Goal: Transaction & Acquisition: Purchase product/service

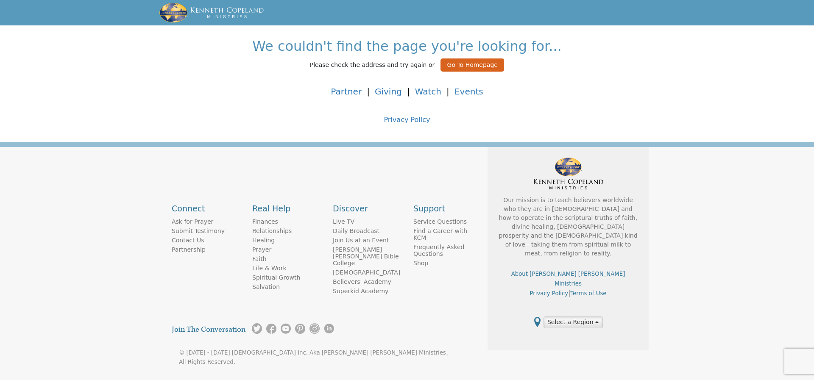
click at [446, 65] on button "Go To Homepage" at bounding box center [472, 64] width 64 height 13
click at [390, 92] on link "Giving" at bounding box center [388, 91] width 27 height 10
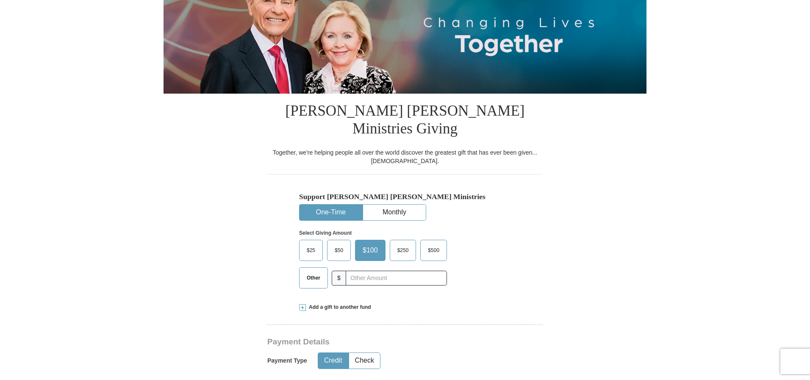
scroll to position [128, 0]
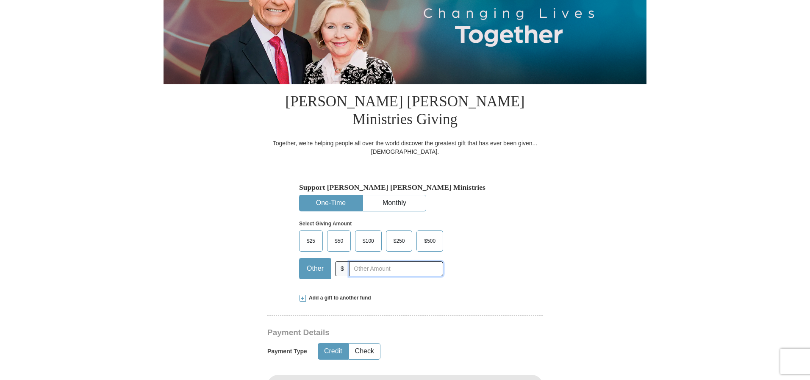
click at [358, 261] on input "text" at bounding box center [396, 268] width 94 height 15
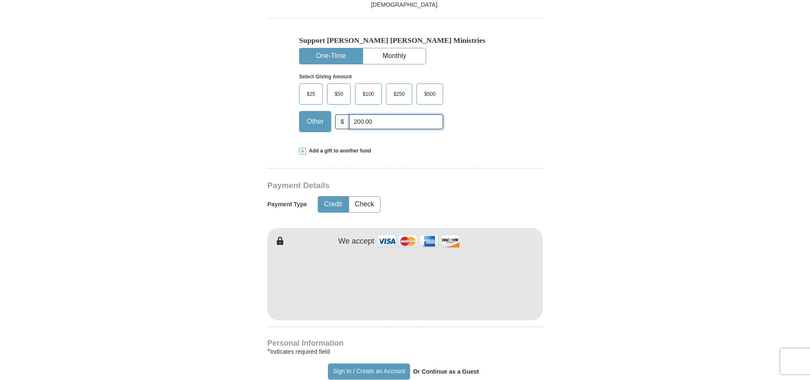
scroll to position [276, 0]
type input "200.00"
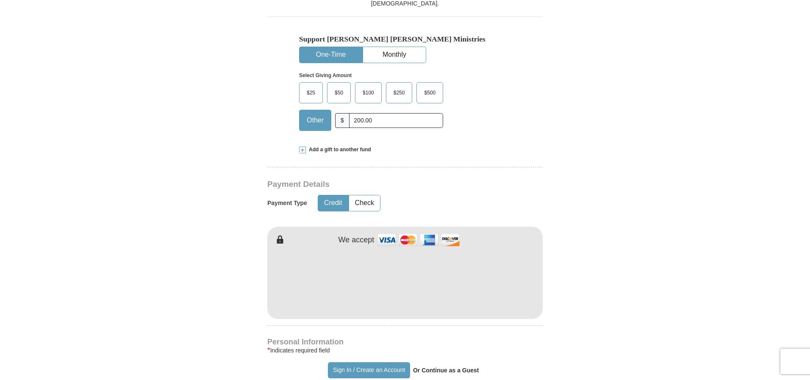
click at [411, 231] on img at bounding box center [418, 240] width 85 height 18
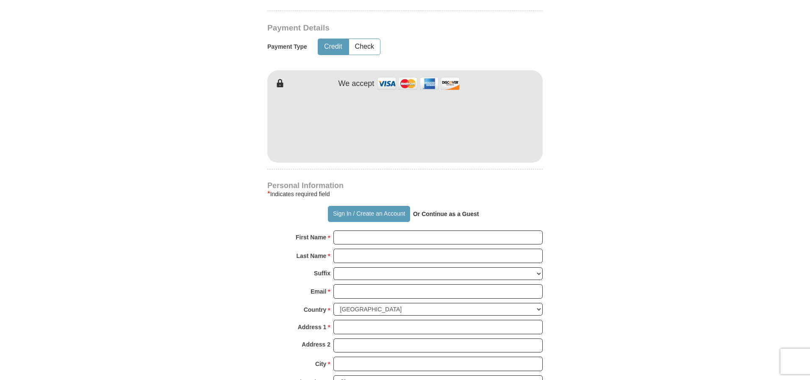
scroll to position [465, 0]
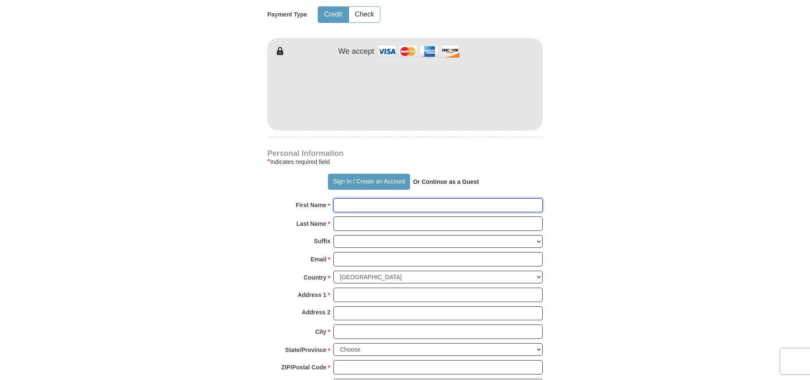
drag, startPoint x: 362, startPoint y: 187, endPoint x: 371, endPoint y: 186, distance: 8.9
click at [363, 198] on input "First Name *" at bounding box center [437, 205] width 209 height 14
type input "Eckenrode"
drag, startPoint x: 371, startPoint y: 183, endPoint x: 315, endPoint y: 179, distance: 56.1
click at [315, 198] on div "First Name * Eckenrode Please enter First Name" at bounding box center [404, 207] width 275 height 19
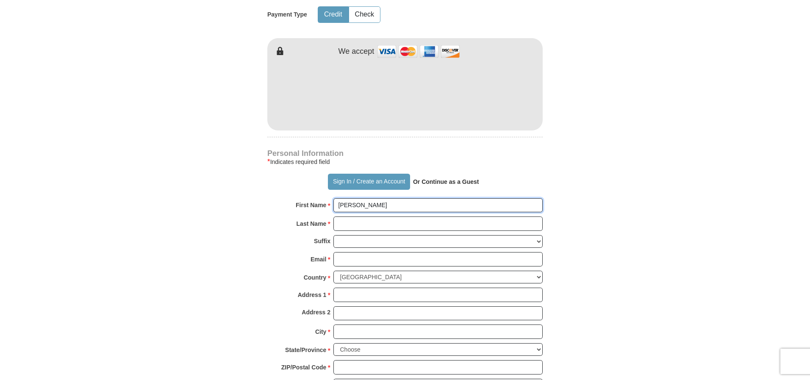
type input "Ethel"
drag, startPoint x: 347, startPoint y: 208, endPoint x: 381, endPoint y: 206, distance: 34.8
click at [352, 217] on input "Last Name *" at bounding box center [437, 224] width 209 height 14
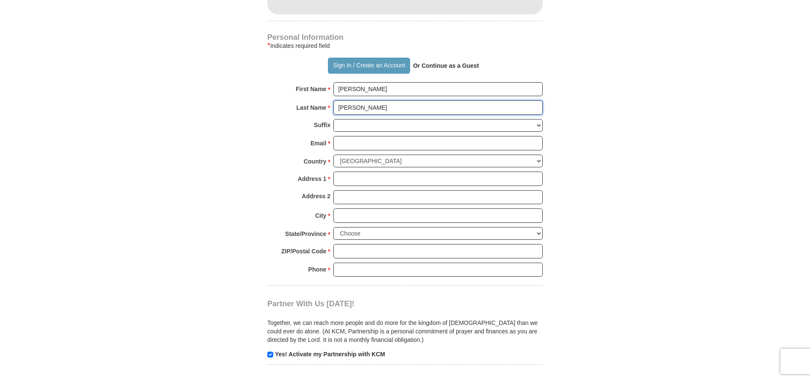
scroll to position [573, 0]
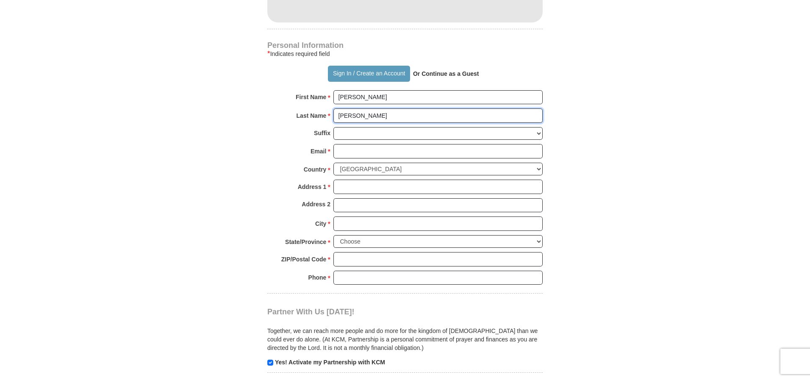
type input "Eckenrode"
drag, startPoint x: 359, startPoint y: 135, endPoint x: 395, endPoint y: 136, distance: 36.0
click at [359, 144] on input "Email *" at bounding box center [437, 151] width 209 height 14
type input "ethel504@atlanticbb.net"
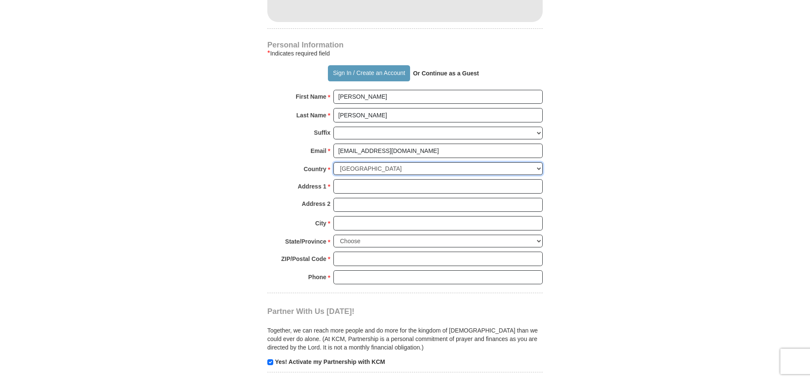
click at [539, 162] on select "United States of America Canada Antigua and Barbuda Argentina Armenia Aruba Aus…" at bounding box center [437, 168] width 209 height 13
drag, startPoint x: 510, startPoint y: 169, endPoint x: 533, endPoint y: 162, distance: 24.3
click at [514, 179] on input "Address 1 *" at bounding box center [437, 186] width 209 height 14
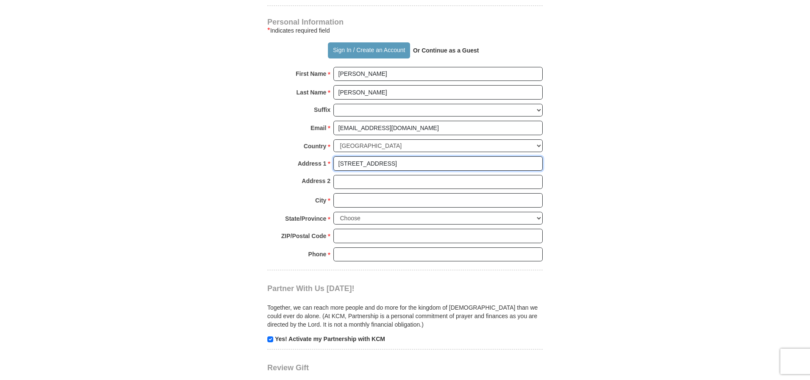
scroll to position [602, 0]
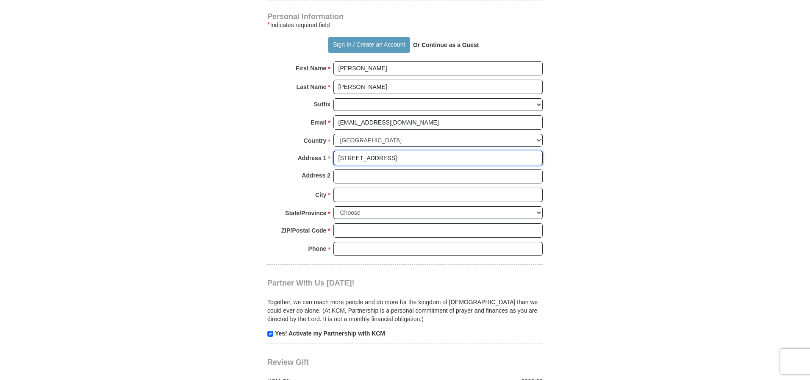
type input "1804 15 avenue"
click at [375, 188] on input "City *" at bounding box center [437, 195] width 209 height 14
type input "Altoon"
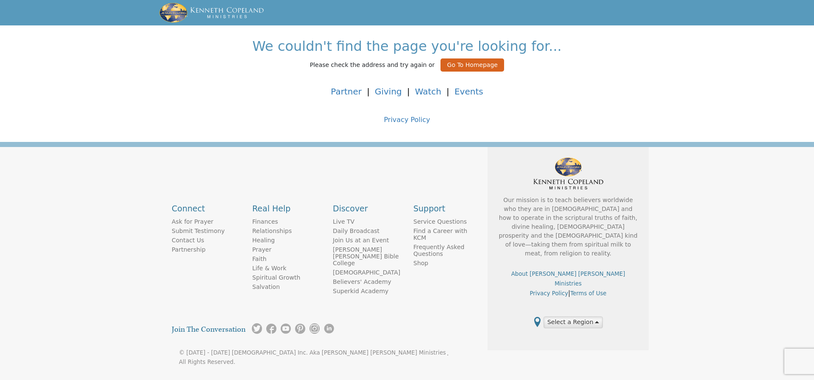
click at [675, 115] on div "We couldn't find the page you're looking for... Please check the address and tr…" at bounding box center [407, 81] width 814 height 87
click at [398, 92] on link "Giving" at bounding box center [388, 91] width 27 height 10
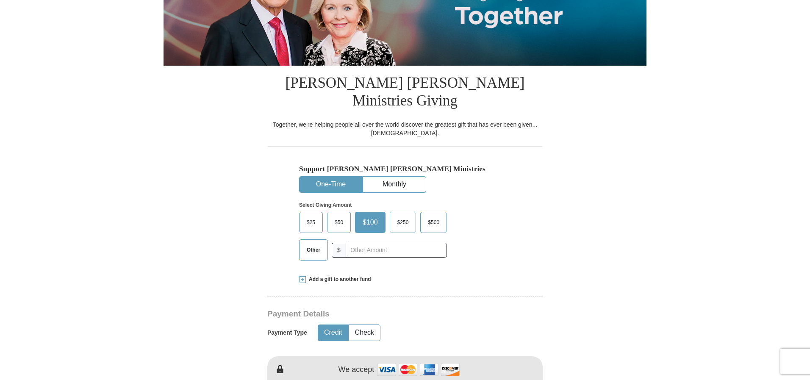
scroll to position [149, 0]
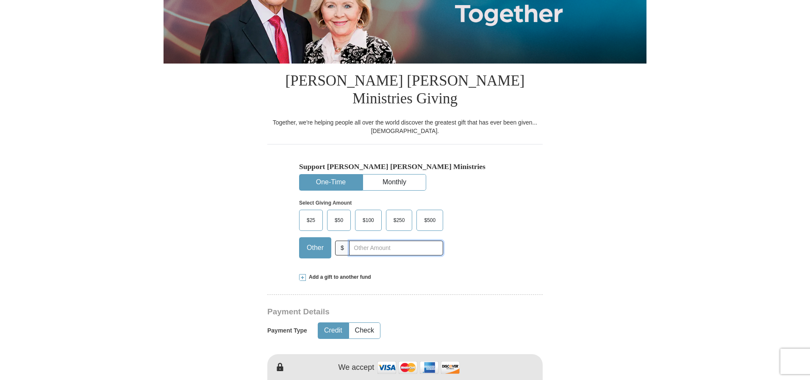
drag, startPoint x: 423, startPoint y: 228, endPoint x: 441, endPoint y: 228, distance: 18.2
click at [425, 241] on input "text" at bounding box center [396, 248] width 94 height 15
type input "200.00"
click at [317, 175] on button "One-Time" at bounding box center [331, 183] width 63 height 16
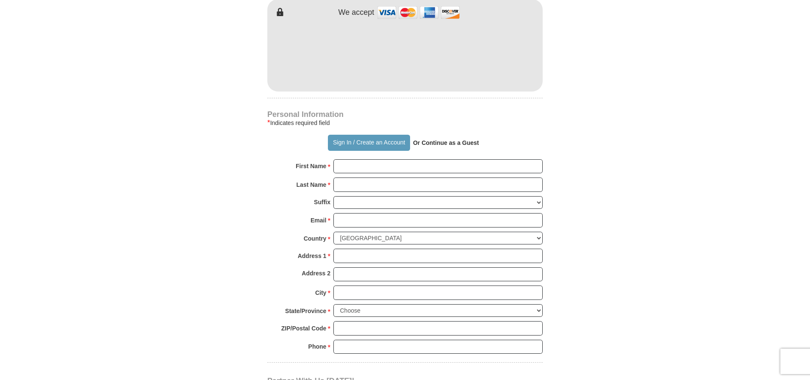
scroll to position [505, 0]
click at [511, 158] on input "First Name *" at bounding box center [437, 165] width 209 height 14
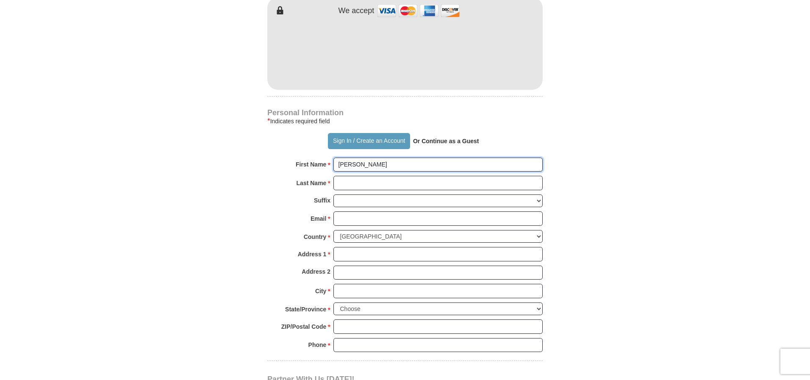
type input "Ethel"
drag, startPoint x: 417, startPoint y: 162, endPoint x: 422, endPoint y: 162, distance: 4.7
click at [418, 176] on input "Last Name *" at bounding box center [437, 183] width 209 height 14
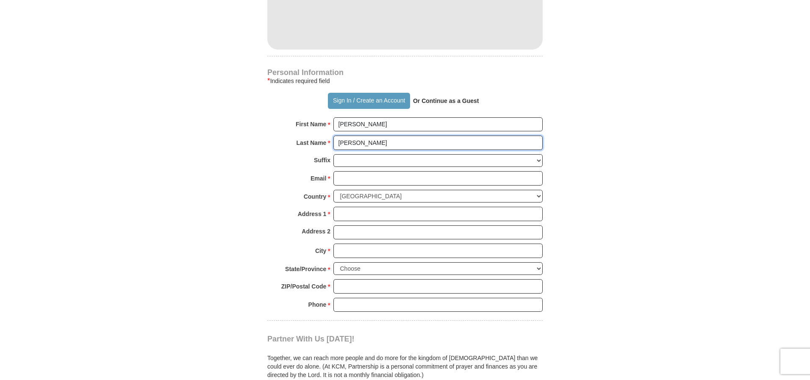
scroll to position [547, 0]
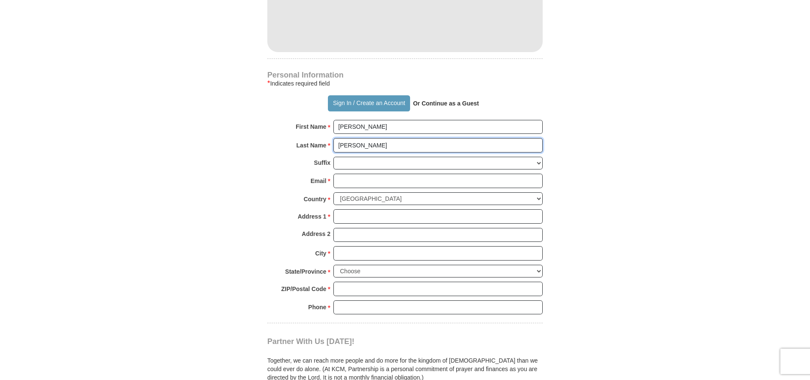
type input "[PERSON_NAME]"
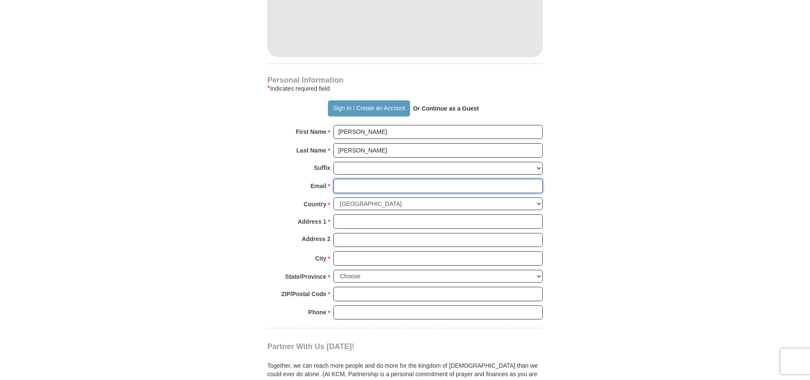
drag, startPoint x: 381, startPoint y: 157, endPoint x: 391, endPoint y: 158, distance: 9.4
click at [383, 157] on div "Personal Information * Indicates required field Sign In / Create an Account Or …" at bounding box center [404, 202] width 275 height 251
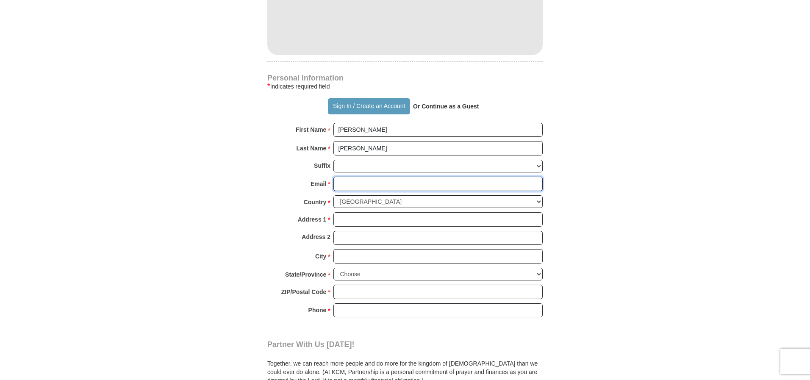
scroll to position [541, 0]
type input "ethel504@atlanticbb.net"
click at [538, 195] on select "United States of America Canada Antigua and Barbuda Argentina Armenia Aruba Aus…" at bounding box center [437, 201] width 209 height 13
click at [380, 212] on input "Address 1 *" at bounding box center [437, 219] width 209 height 14
type input "1804 15 avenue"
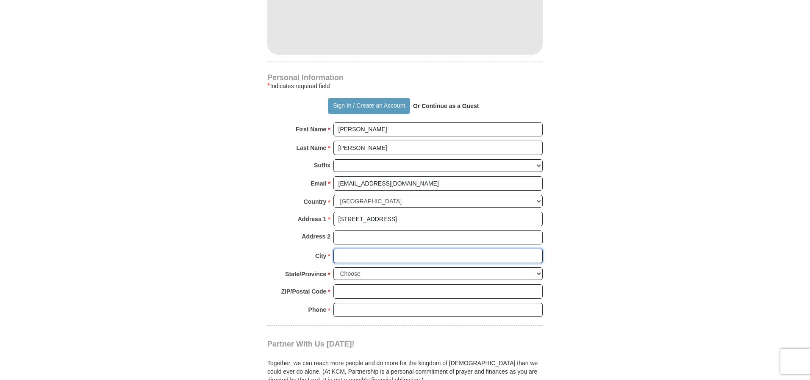
drag, startPoint x: 386, startPoint y: 239, endPoint x: 393, endPoint y: 236, distance: 7.8
click at [387, 249] on input "City *" at bounding box center [437, 256] width 209 height 14
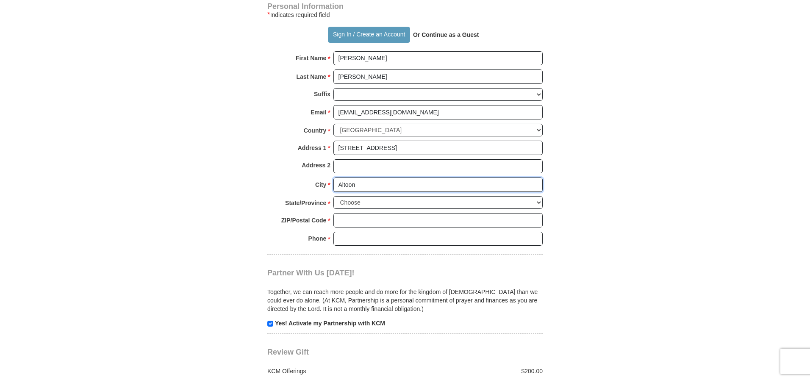
scroll to position [613, 0]
type input "Altoona"
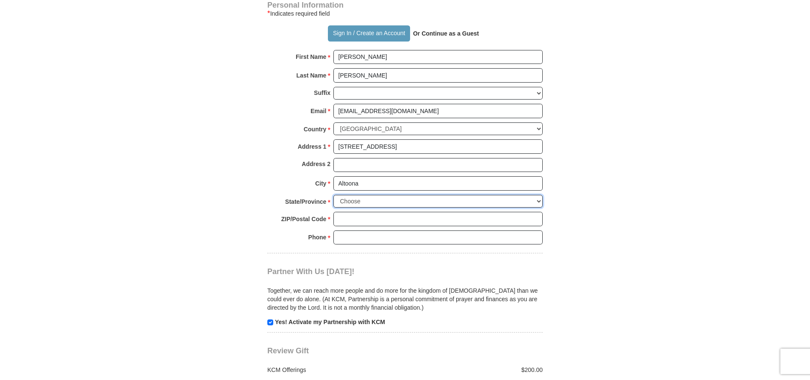
click at [539, 195] on select "Choose Alabama Alaska American Samoa Arizona Arkansas Armed Forces Americas Arm…" at bounding box center [437, 201] width 209 height 13
select select "PA"
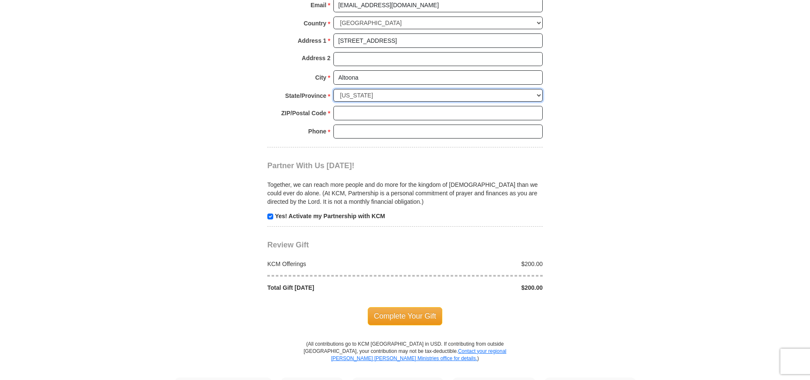
scroll to position [722, 0]
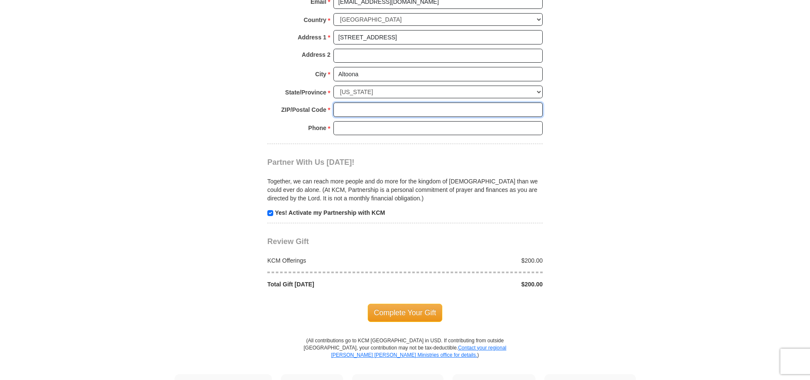
click at [375, 103] on input "ZIP/Postal Code *" at bounding box center [437, 110] width 209 height 14
type input "16601"
click at [343, 121] on input "Phone * *" at bounding box center [437, 128] width 209 height 14
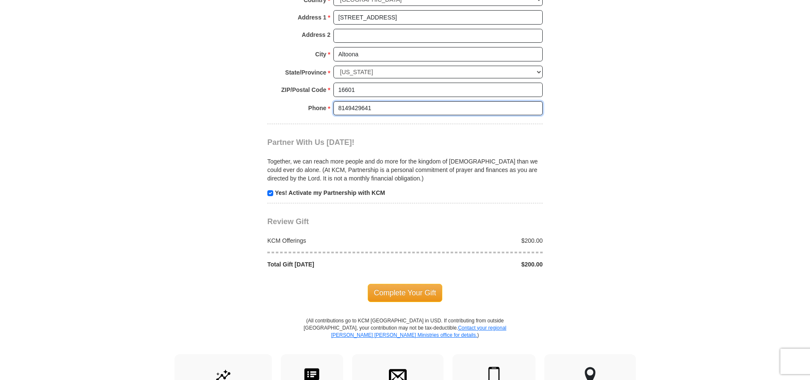
scroll to position [744, 0]
type input "8149429641"
click at [408, 283] on span "Complete Your Gift" at bounding box center [405, 292] width 75 height 18
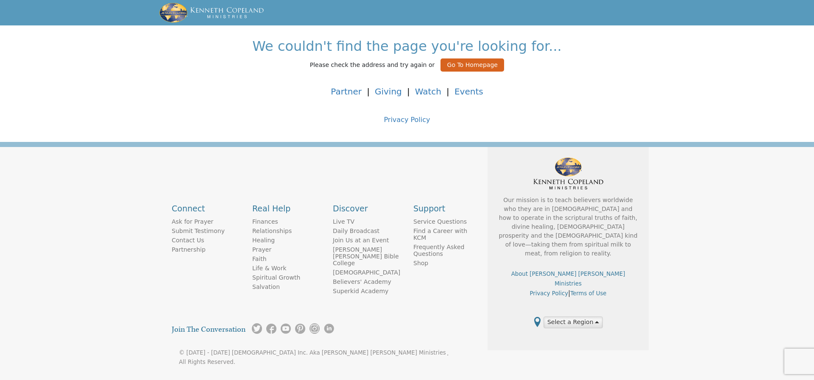
click at [451, 66] on button "Go To Homepage" at bounding box center [472, 64] width 64 height 13
click at [394, 92] on link "Giving" at bounding box center [388, 91] width 27 height 10
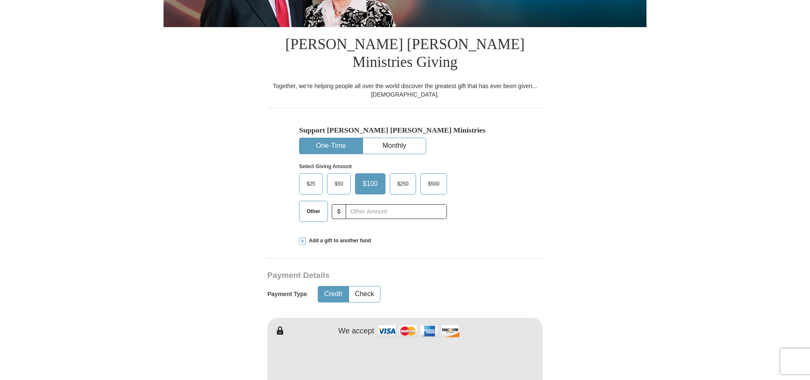
scroll to position [186, 0]
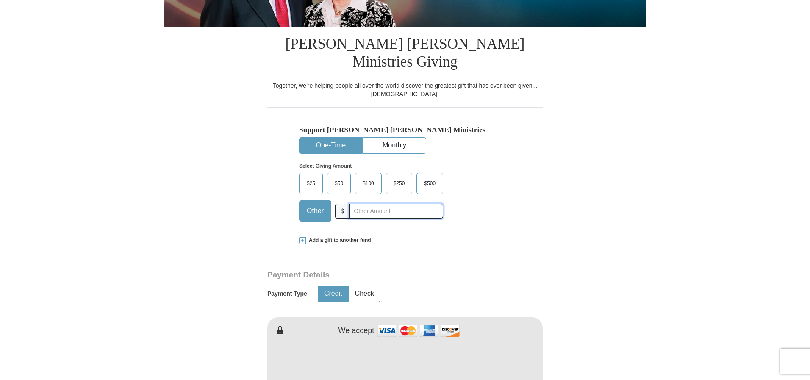
click at [371, 204] on input "text" at bounding box center [396, 211] width 94 height 15
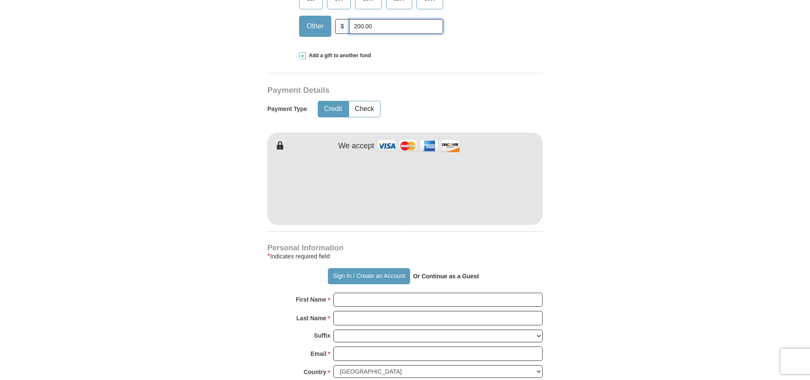
scroll to position [371, 0]
type input "200.00"
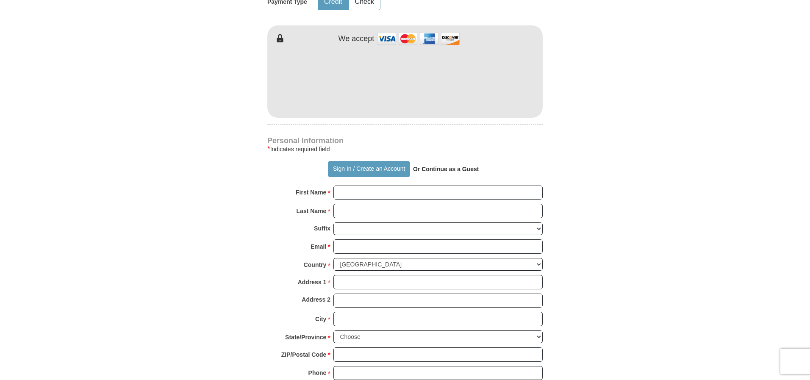
scroll to position [480, 0]
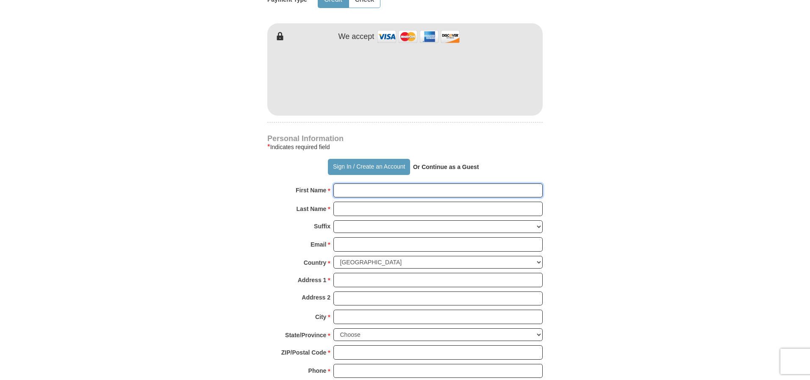
drag, startPoint x: 422, startPoint y: 169, endPoint x: 451, endPoint y: 165, distance: 28.6
click at [425, 183] on input "First Name *" at bounding box center [437, 190] width 209 height 14
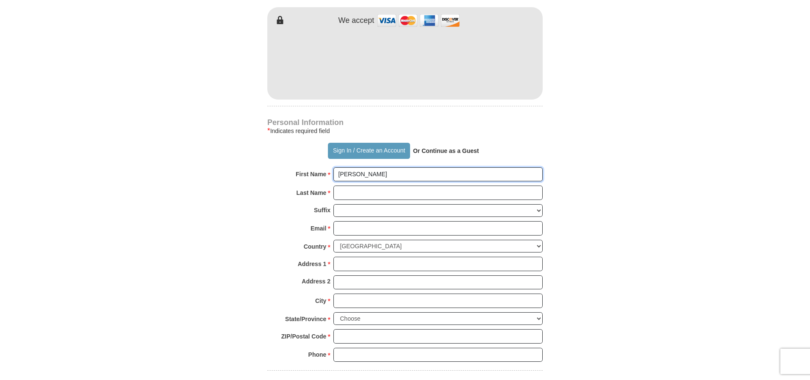
scroll to position [502, 0]
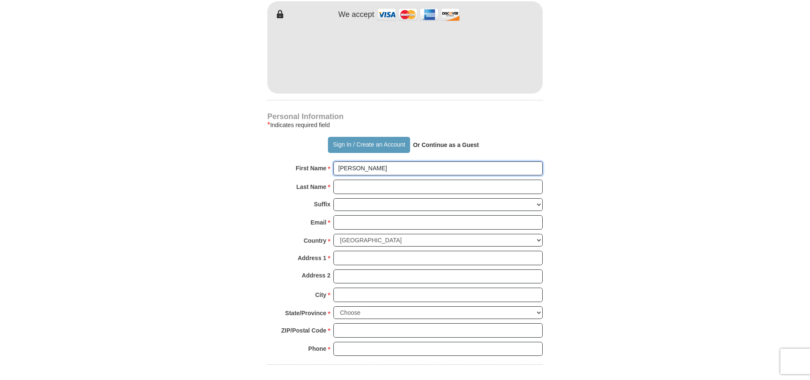
type input "Ethel"
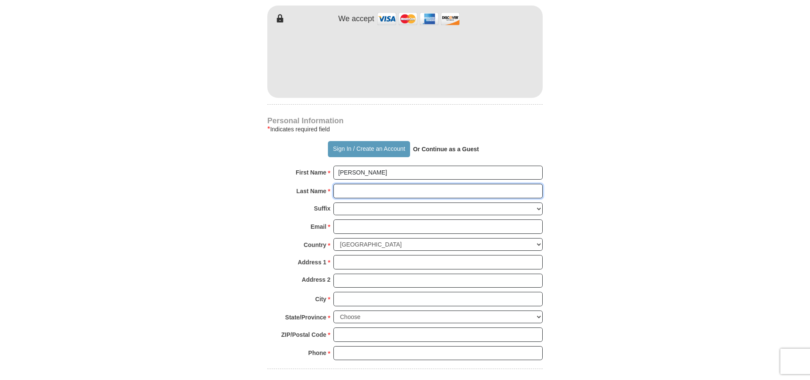
click at [449, 184] on input "Last Name *" at bounding box center [437, 191] width 209 height 14
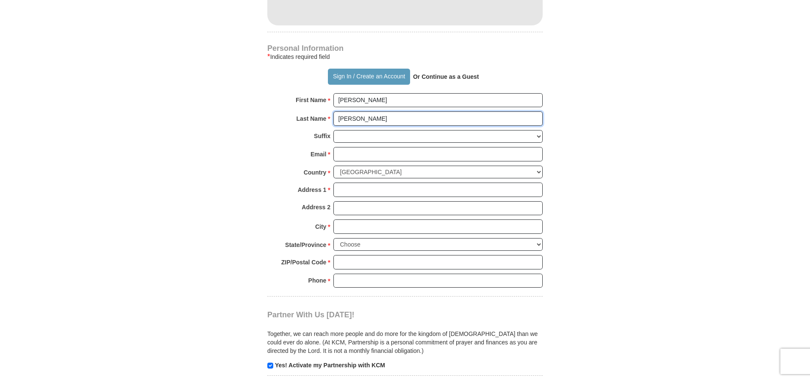
scroll to position [580, 0]
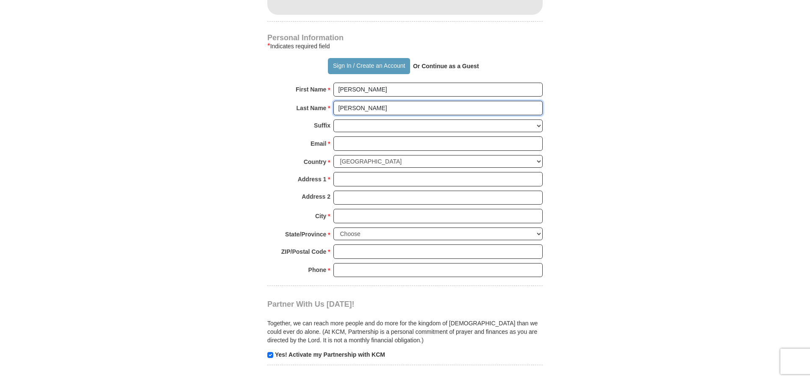
type input "Eckenrode"
drag, startPoint x: 381, startPoint y: 124, endPoint x: 411, endPoint y: 122, distance: 30.1
click at [383, 136] on input "Email *" at bounding box center [437, 143] width 209 height 14
type input "ethel504@atlanticbb.net"
drag, startPoint x: 408, startPoint y: 163, endPoint x: 416, endPoint y: 163, distance: 7.6
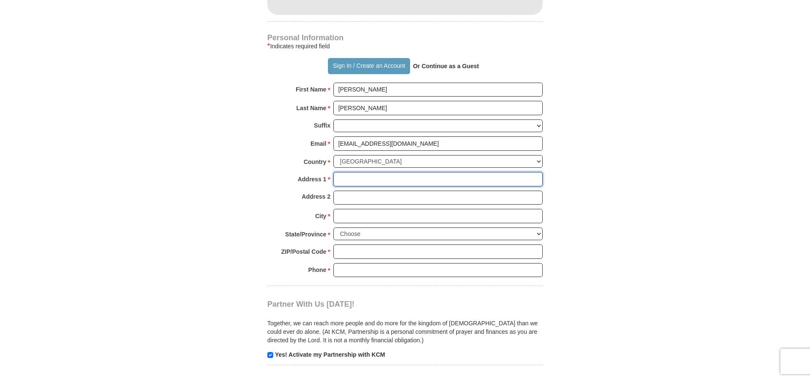
click at [410, 172] on input "Address 1 *" at bounding box center [437, 179] width 209 height 14
type input "1804 15 15 avenue"
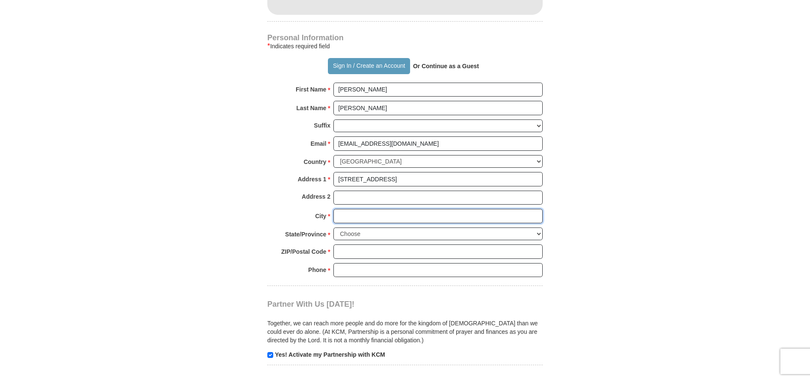
click at [392, 209] on input "City *" at bounding box center [437, 216] width 209 height 14
type input "Altoona"
click at [537, 228] on select "Choose Alabama Alaska American Samoa Arizona Arkansas Armed Forces Americas Arm…" at bounding box center [437, 234] width 209 height 13
select select "PA"
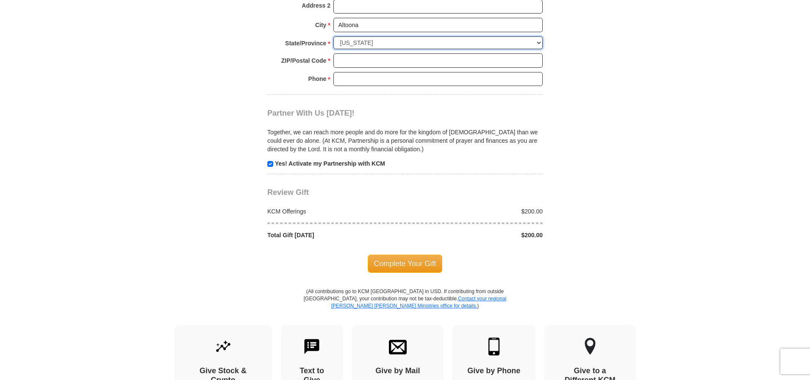
scroll to position [772, 0]
click at [403, 53] on input "ZIP/Postal Code *" at bounding box center [437, 60] width 209 height 14
type input "16601"
click at [436, 72] on input "Phone * *" at bounding box center [437, 79] width 209 height 14
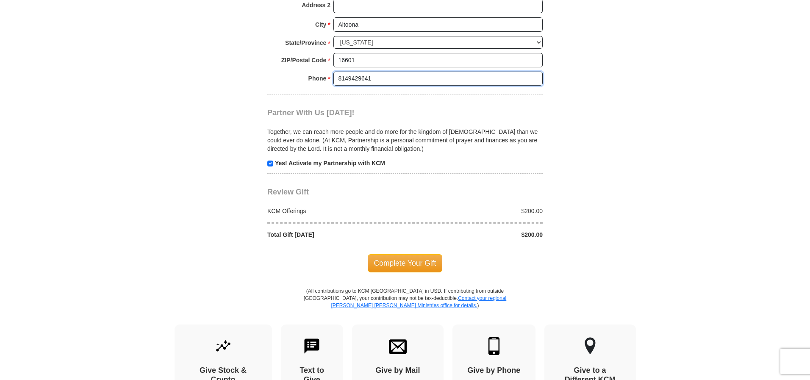
type input "8149429641"
click at [269, 161] on input "checkbox" at bounding box center [270, 164] width 6 height 6
checkbox input "false"
click at [391, 254] on span "Complete Your Gift" at bounding box center [405, 263] width 75 height 18
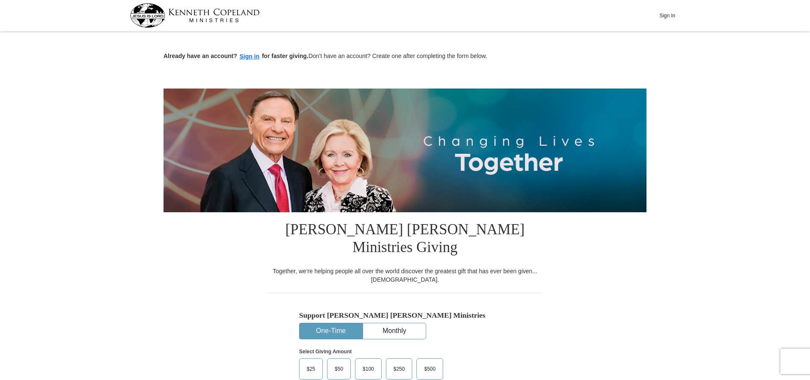
select select "PA"
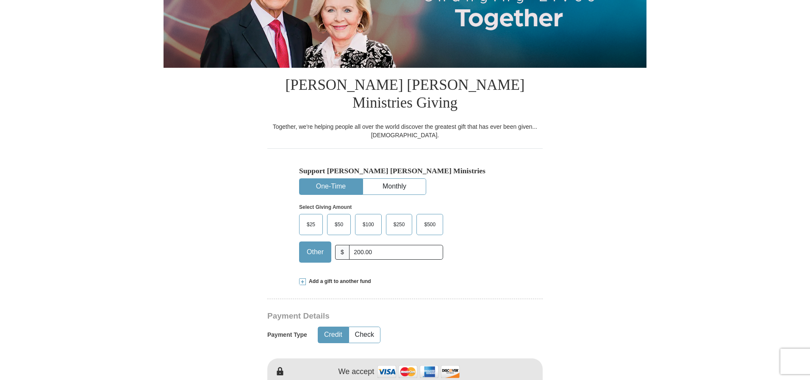
scroll to position [147, 0]
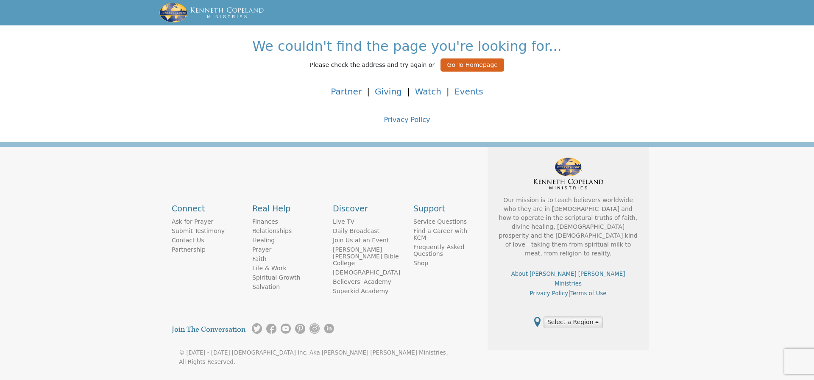
click at [458, 63] on button "Go To Homepage" at bounding box center [472, 64] width 64 height 13
click at [452, 62] on button "Go To Homepage" at bounding box center [472, 64] width 64 height 13
click at [562, 317] on button "Select a Region" at bounding box center [572, 323] width 59 height 12
click at [597, 317] on button "Select a Region" at bounding box center [572, 323] width 59 height 12
